Goal: Task Accomplishment & Management: Manage account settings

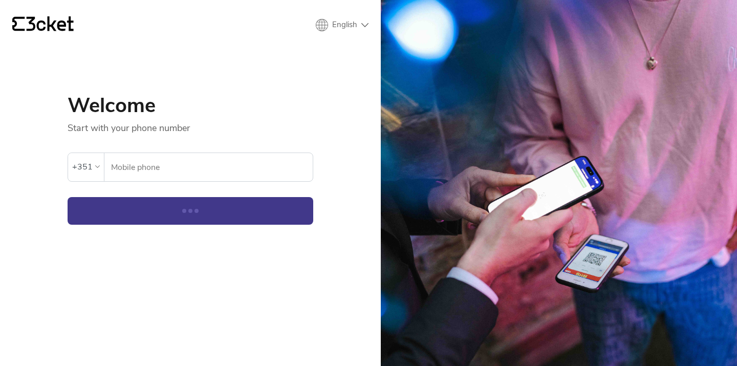
click at [187, 167] on input "Mobile phone" at bounding box center [212, 167] width 202 height 28
click at [84, 170] on div "+351" at bounding box center [82, 166] width 20 height 15
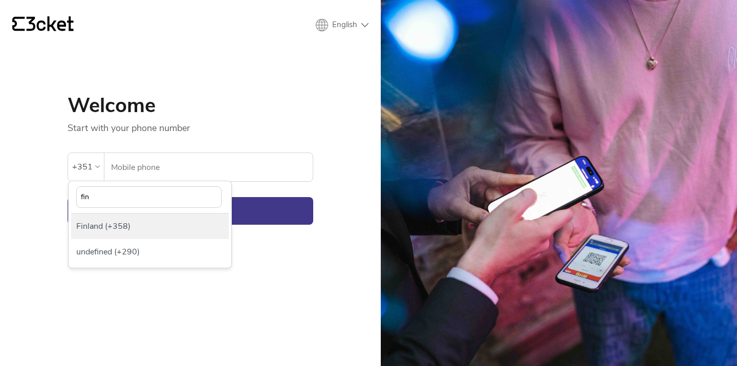
type input "fin"
click at [96, 227] on div "Finland (+358)" at bounding box center [150, 226] width 158 height 26
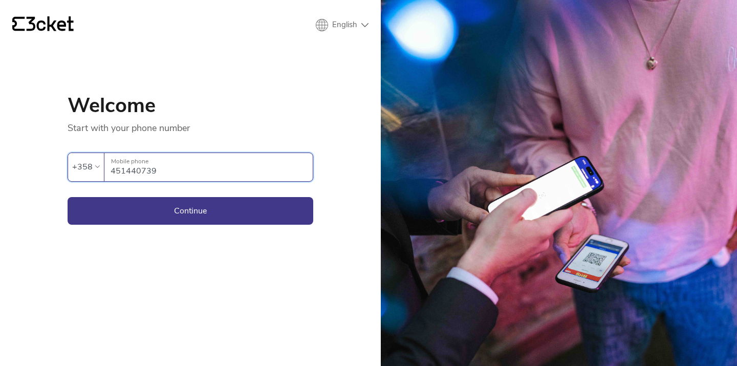
type input "451440739"
click at [207, 229] on div "{' '} English English Português Español Welcome Start with your phone number An…" at bounding box center [190, 183] width 381 height 366
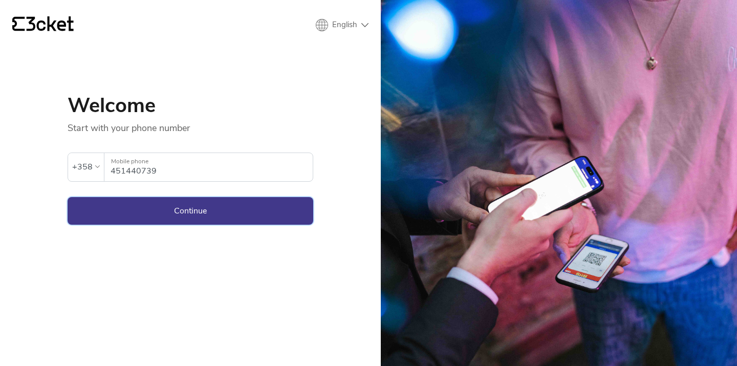
click at [208, 216] on button "Continue" at bounding box center [191, 211] width 246 height 28
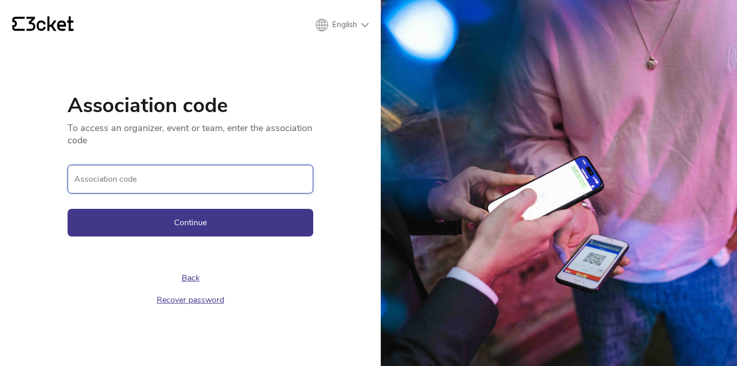
click at [193, 190] on input "Association code" at bounding box center [191, 179] width 246 height 29
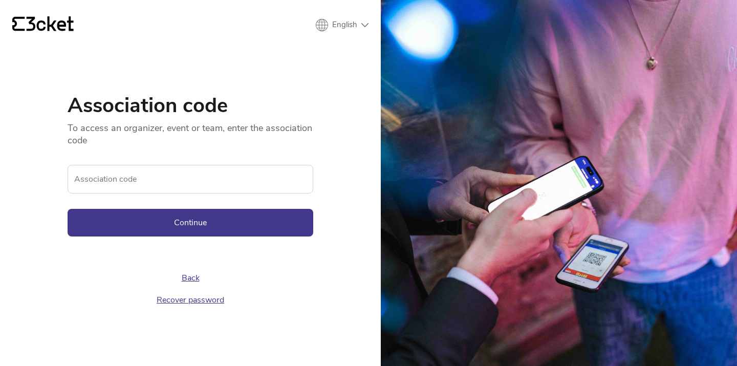
click at [28, 18] on icon at bounding box center [50, 23] width 47 height 15
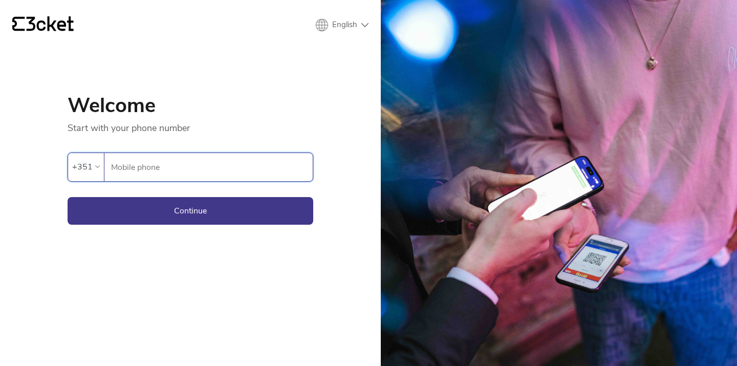
click at [125, 156] on input "Mobile phone" at bounding box center [212, 167] width 202 height 28
paste input "933238617"
type input "933238617"
click at [164, 223] on button "Continue" at bounding box center [191, 211] width 246 height 28
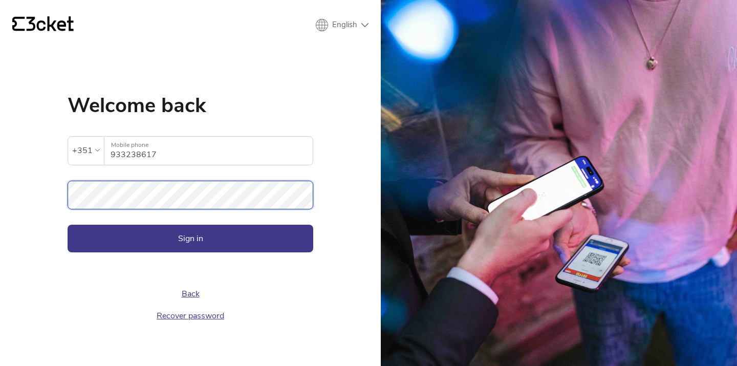
click at [190, 238] on button "Sign in" at bounding box center [191, 239] width 246 height 28
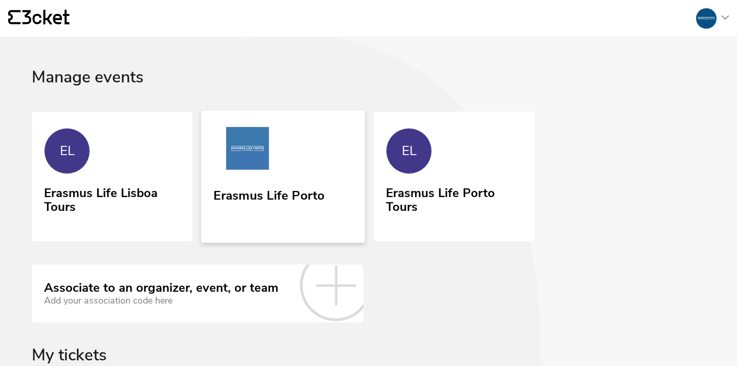
click at [287, 175] on link "Erasmus Life Porto" at bounding box center [283, 176] width 164 height 133
